Goal: Transaction & Acquisition: Purchase product/service

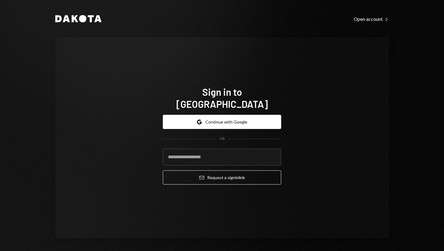
type input "**********"
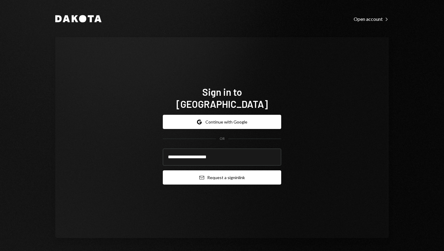
click at [182, 170] on button "Email Request a sign in link" at bounding box center [222, 177] width 118 height 14
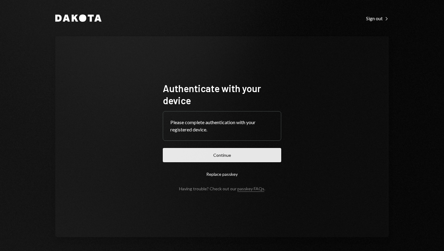
click at [185, 153] on button "Continue" at bounding box center [222, 155] width 118 height 14
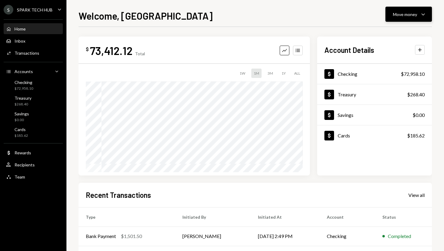
click at [394, 11] on div "Move money Caret Down" at bounding box center [408, 14] width 31 height 7
click at [386, 31] on div "Send" at bounding box center [404, 32] width 44 height 6
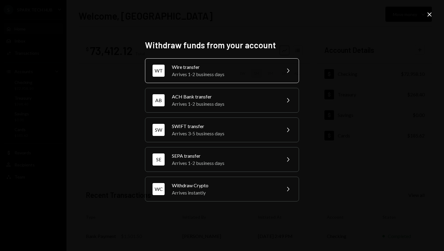
click at [200, 68] on div "Wire transfer" at bounding box center [224, 66] width 105 height 7
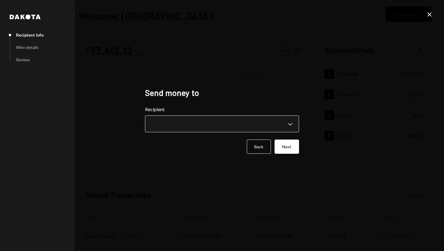
click at [289, 126] on body "**********" at bounding box center [222, 125] width 444 height 251
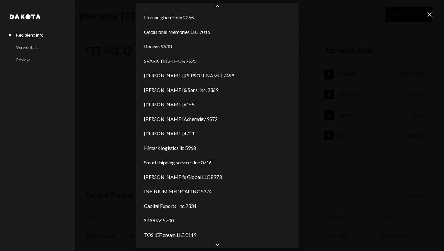
scroll to position [843, 0]
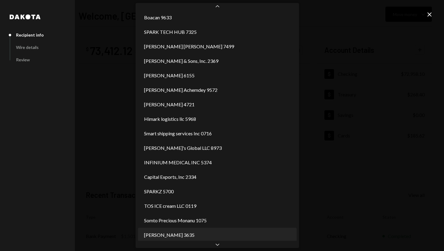
select select "**********"
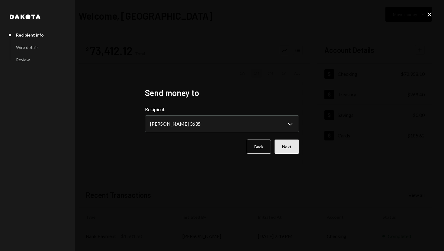
click at [295, 143] on button "Next" at bounding box center [287, 147] width 24 height 14
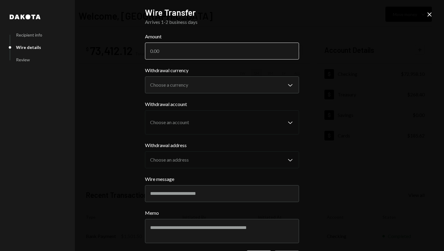
click at [214, 56] on input "Amount" at bounding box center [222, 51] width 154 height 17
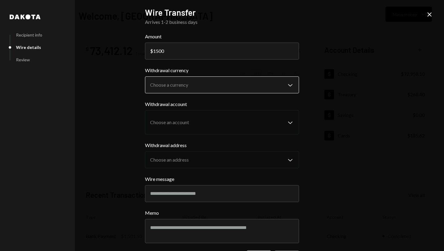
type input "1500"
click at [223, 82] on body "S SPARK TECH HUB Caret Down Home Home Inbox Inbox Activities Transactions Accou…" at bounding box center [222, 125] width 444 height 251
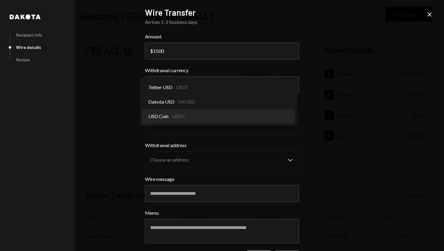
select select "****"
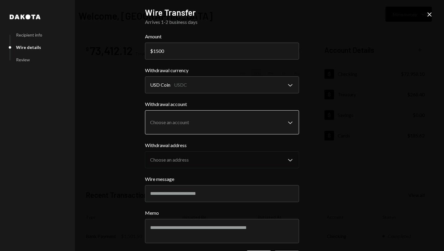
click at [233, 124] on body "S SPARK TECH HUB Caret Down Home Home Inbox Inbox Activities Transactions Accou…" at bounding box center [222, 125] width 444 height 251
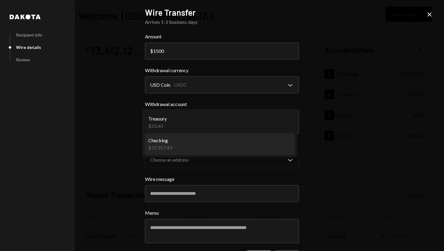
select select "**********"
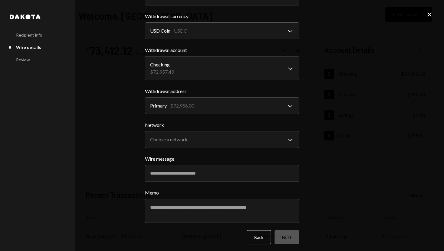
scroll to position [57, 0]
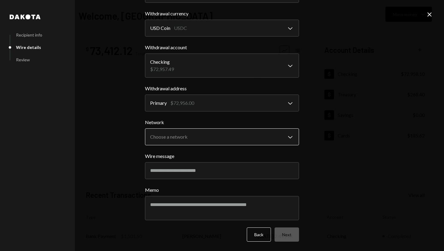
click at [239, 140] on body "S SPARK TECH HUB Caret Down Home Home Inbox Inbox Activities Transactions Accou…" at bounding box center [222, 125] width 444 height 251
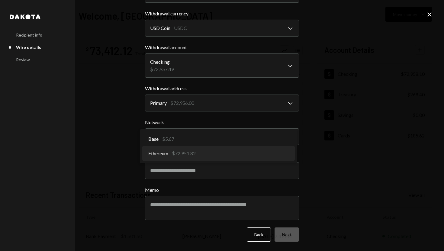
select select "**********"
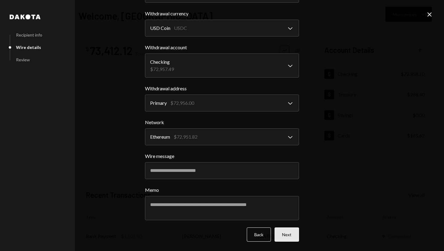
click at [282, 237] on button "Next" at bounding box center [287, 234] width 24 height 14
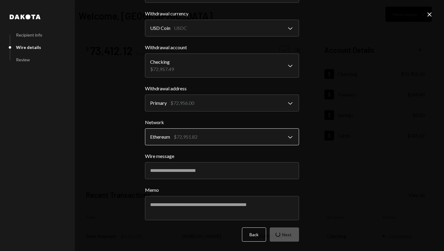
scroll to position [0, 0]
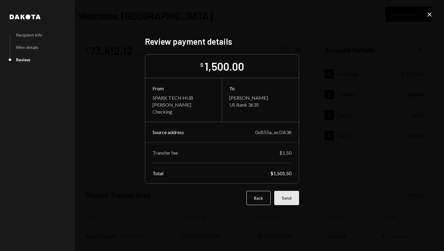
click at [286, 191] on button "Send" at bounding box center [286, 198] width 25 height 14
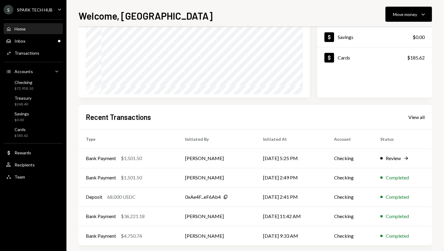
scroll to position [83, 0]
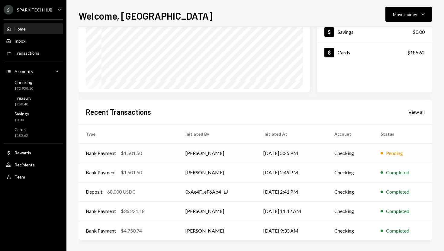
click at [187, 155] on td "[PERSON_NAME]" at bounding box center [217, 152] width 78 height 19
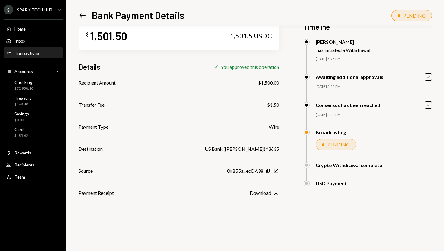
scroll to position [26, 0]
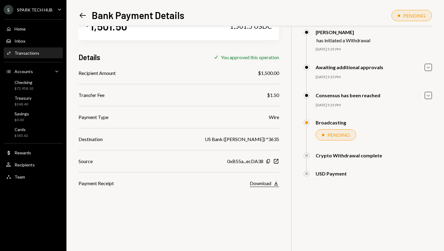
click at [259, 183] on div "Download" at bounding box center [260, 183] width 21 height 6
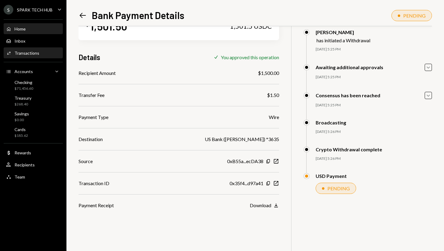
click at [42, 25] on div "Home Home" at bounding box center [33, 29] width 54 height 10
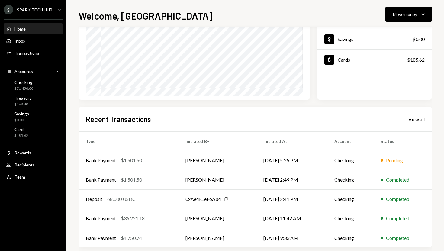
scroll to position [81, 0]
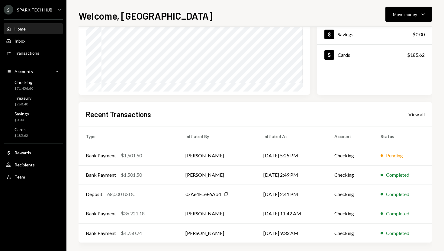
click at [52, 200] on div "S SPARK TECH HUB Caret Down Home Home Inbox Inbox Activities Transactions Accou…" at bounding box center [33, 125] width 66 height 251
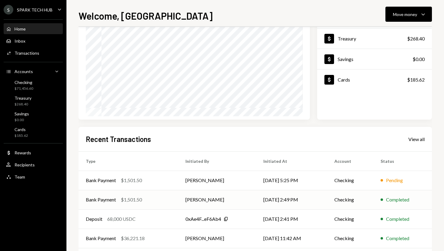
scroll to position [58, 0]
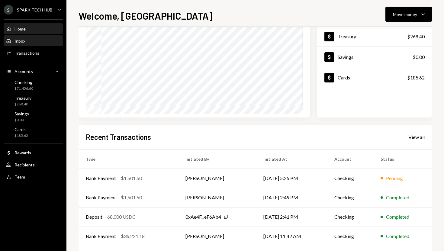
click at [32, 40] on div "Inbox Inbox" at bounding box center [33, 40] width 54 height 5
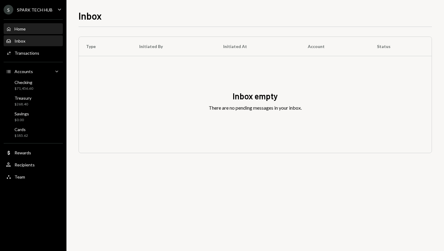
click at [39, 27] on div "Home Home" at bounding box center [33, 28] width 54 height 5
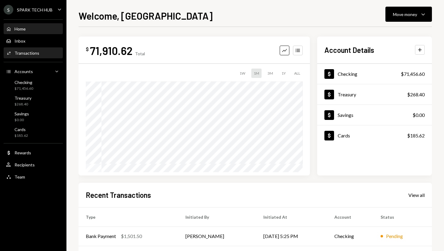
click at [38, 50] on div "Activities Transactions" at bounding box center [33, 52] width 54 height 5
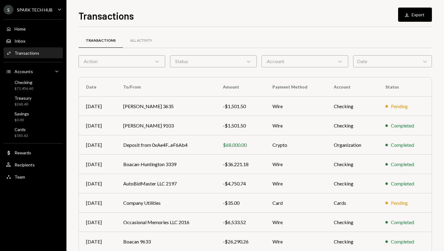
click at [118, 64] on div "Action Chevron Down" at bounding box center [122, 61] width 87 height 12
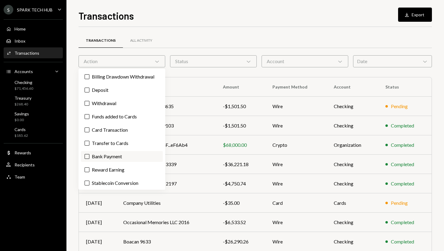
click at [88, 156] on button "Bank Payment" at bounding box center [87, 156] width 5 height 5
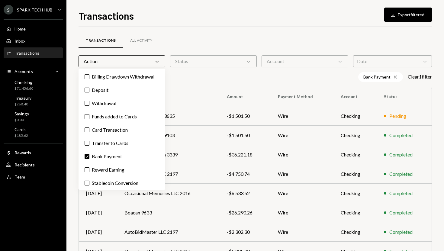
click at [72, 147] on div "Transactions Download Export filtered Transactions All Activity Action Chevron …" at bounding box center [255, 125] width 378 height 251
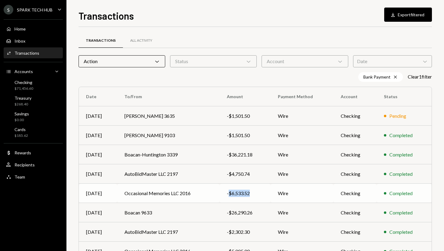
copy div "$6,533.52"
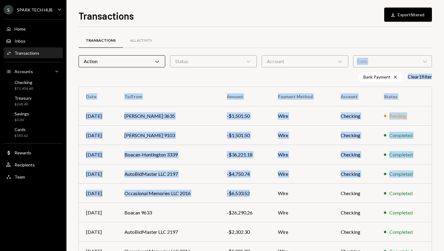
drag, startPoint x: 255, startPoint y: 194, endPoint x: 256, endPoint y: 34, distance: 159.2
click at [256, 37] on div "Transactions All Activity Action Chevron Down Status Chevron Down Account Chevr…" at bounding box center [255, 181] width 353 height 288
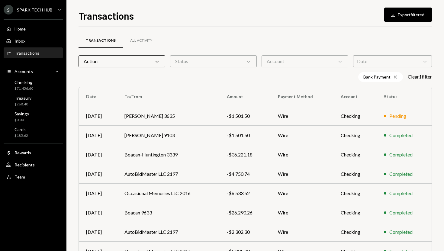
click at [183, 24] on div "Transactions Download Export filtered Transactions All Activity Action Chevron …" at bounding box center [255, 129] width 353 height 243
copy div "6,533.52"
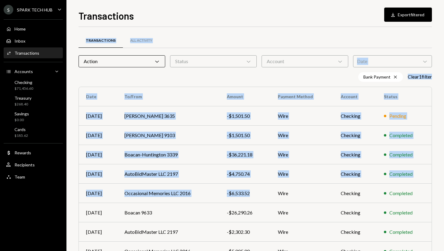
drag, startPoint x: 251, startPoint y: 191, endPoint x: 74, endPoint y: 195, distance: 177.6
click at [74, 195] on div "Transactions Download Export filtered Transactions All Activity Action Chevron …" at bounding box center [255, 125] width 378 height 251
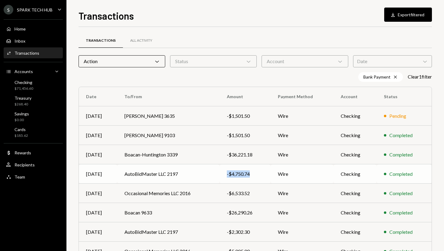
copy div "-$4,750.74"
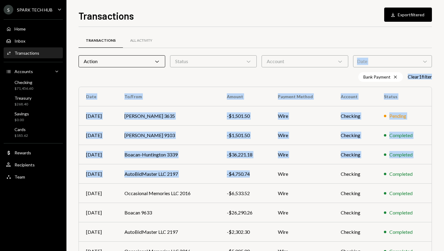
drag, startPoint x: 252, startPoint y: 175, endPoint x: 266, endPoint y: 42, distance: 133.4
click at [266, 42] on div "Transactions All Activity Action Chevron Down Status Chevron Down Account Chevr…" at bounding box center [255, 181] width 353 height 288
click at [266, 42] on div "Transactions All Activity" at bounding box center [255, 40] width 353 height 15
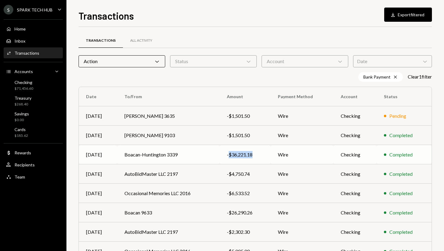
copy div "$36,221.18"
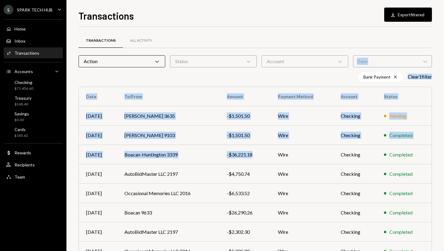
drag, startPoint x: 254, startPoint y: 155, endPoint x: 268, endPoint y: 38, distance: 117.0
click at [268, 39] on div "Transactions All Activity Action Chevron Down Status Chevron Down Account Chevr…" at bounding box center [255, 181] width 353 height 288
click at [268, 38] on div "Transactions All Activity" at bounding box center [255, 40] width 353 height 15
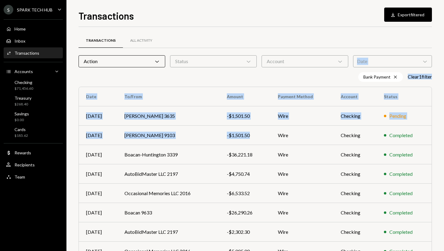
drag, startPoint x: 253, startPoint y: 136, endPoint x: 219, endPoint y: 40, distance: 101.7
click at [219, 40] on div "Transactions All Activity Action Chevron Down Status Chevron Down Account Chevr…" at bounding box center [255, 181] width 353 height 288
click at [216, 30] on div "Transactions All Activity Action Chevron Down Status Chevron Down Account Chevr…" at bounding box center [255, 176] width 353 height 298
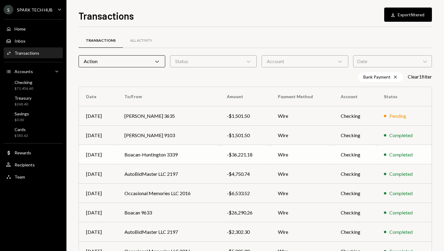
click at [192, 154] on td "Boacan-Huntington 3339" at bounding box center [168, 154] width 102 height 19
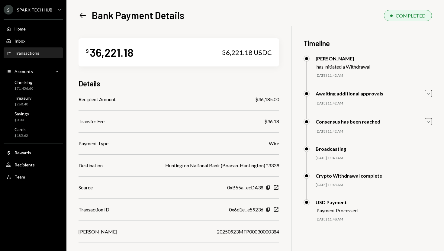
click at [264, 99] on div "$36,185.00" at bounding box center [267, 99] width 24 height 7
copy div "36,185.00"
click at [40, 29] on div "Home Home" at bounding box center [33, 28] width 54 height 5
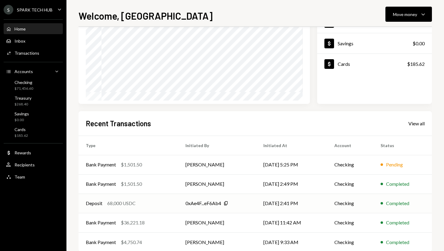
scroll to position [84, 0]
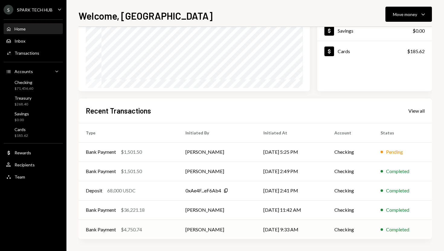
click at [214, 224] on td "[PERSON_NAME]" at bounding box center [217, 229] width 78 height 19
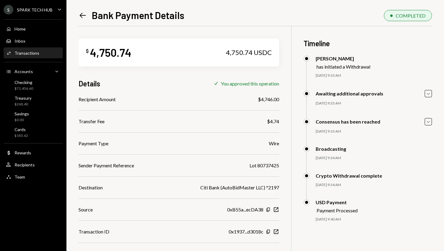
click at [265, 97] on div "$4,746.00" at bounding box center [268, 99] width 21 height 7
click at [42, 53] on div "Activities Transactions" at bounding box center [33, 52] width 54 height 5
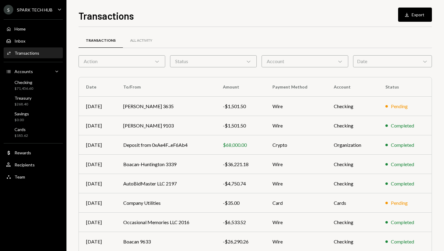
click at [92, 65] on div "Action Chevron Down" at bounding box center [122, 61] width 87 height 12
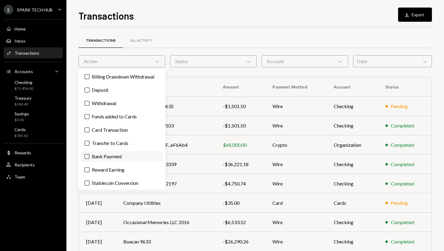
click at [102, 156] on label "Bank Payment" at bounding box center [122, 156] width 82 height 11
click at [89, 156] on button "Bank Payment" at bounding box center [87, 156] width 5 height 5
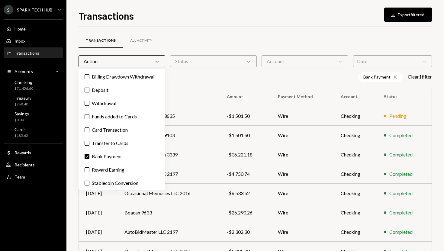
click at [192, 74] on div "Bank Payment Cross Clear 1 filter" at bounding box center [255, 77] width 353 height 10
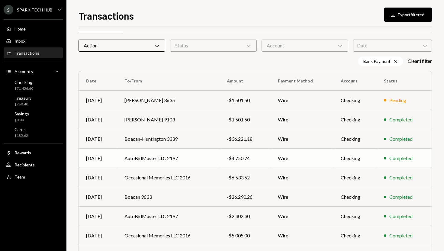
scroll to position [18, 0]
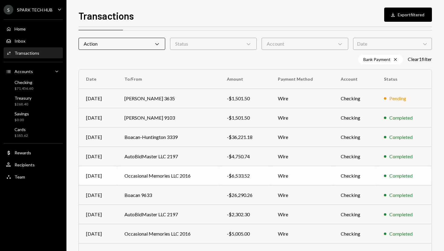
click at [215, 177] on td "Occasional Memories LLC 2016" at bounding box center [168, 175] width 102 height 19
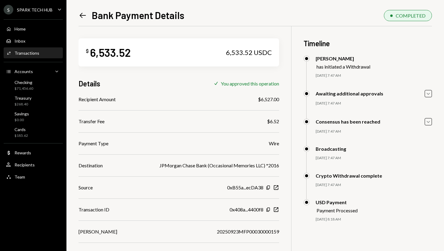
click at [265, 100] on div "$6,527.00" at bounding box center [268, 99] width 21 height 7
click at [37, 32] on div "Home Home" at bounding box center [33, 29] width 54 height 10
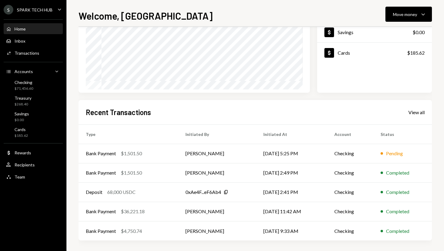
scroll to position [84, 0]
